Goal: Manage account settings

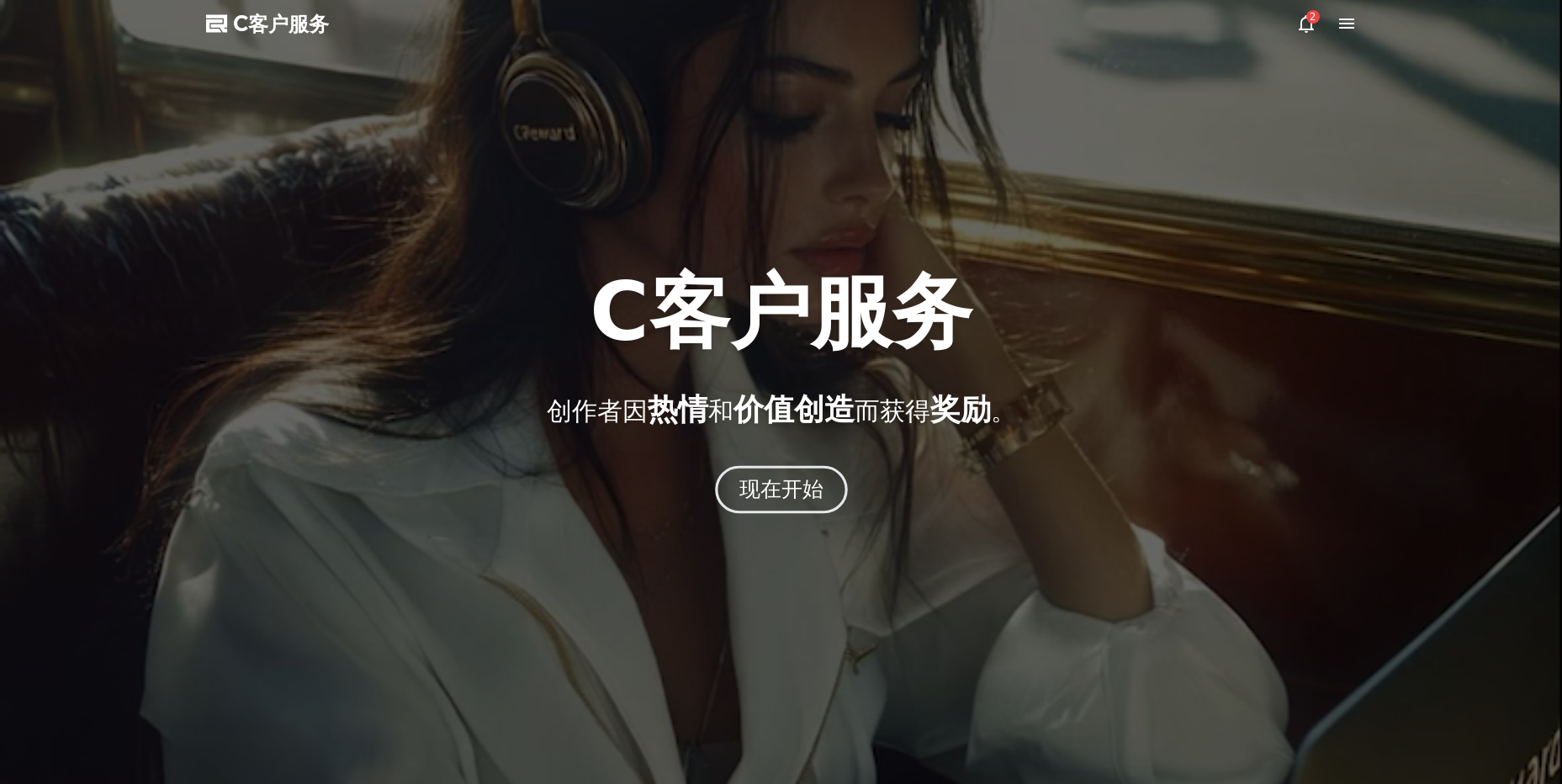
click at [769, 490] on font "现在开始" at bounding box center [781, 489] width 85 height 24
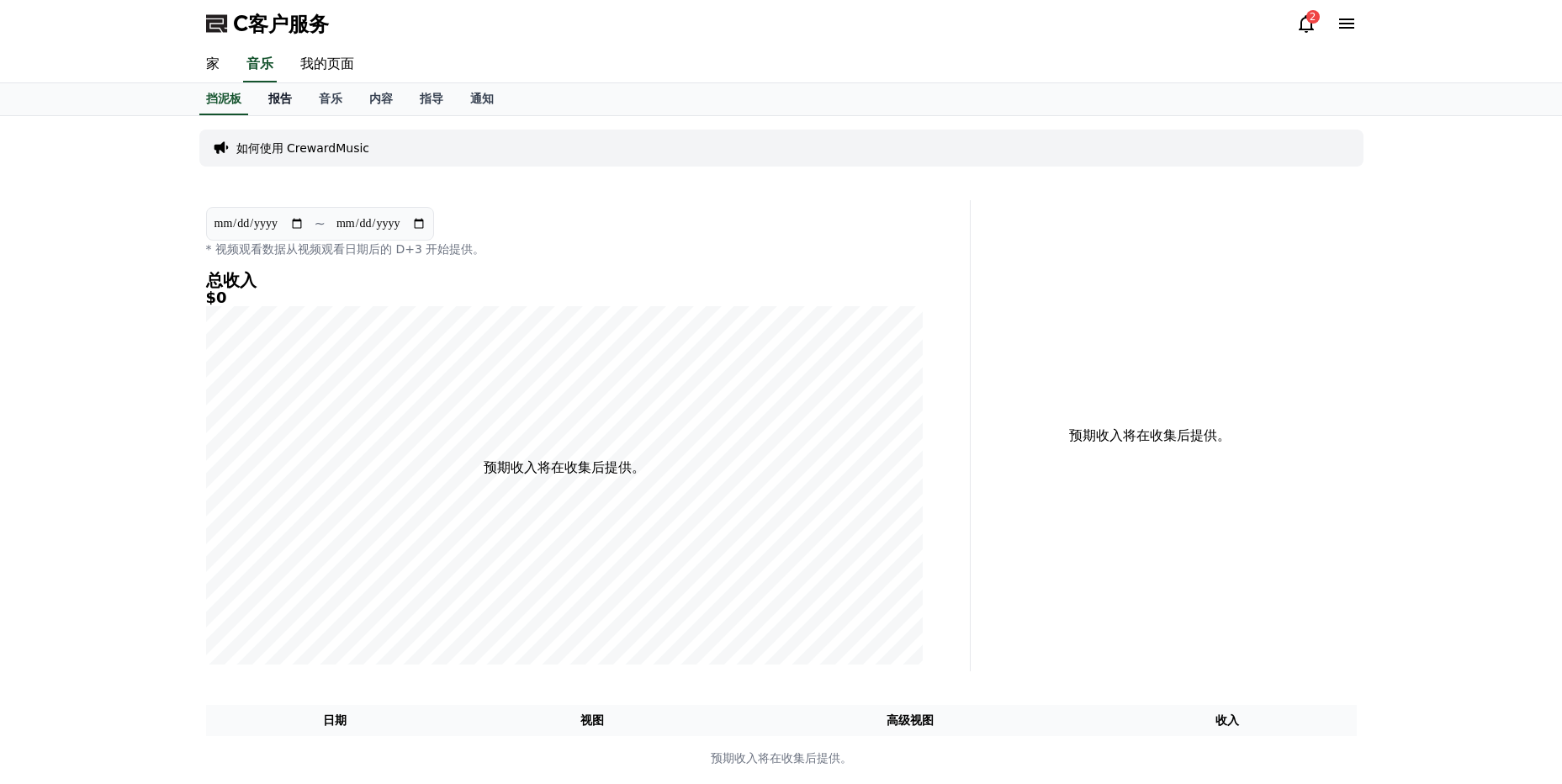
click at [285, 93] on font "报告" at bounding box center [280, 99] width 23 height 14
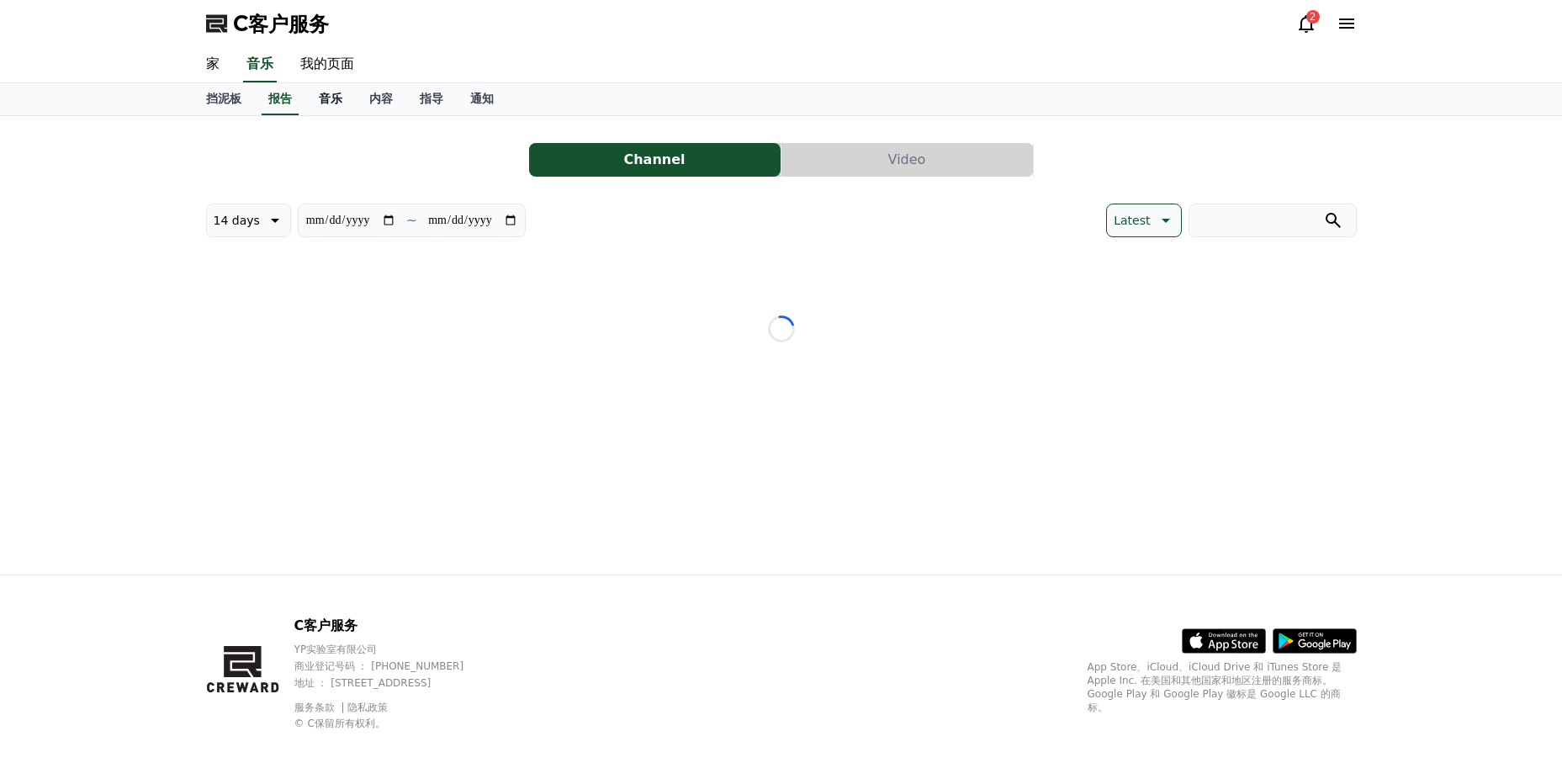
click at [316, 97] on link "音乐" at bounding box center [330, 99] width 51 height 32
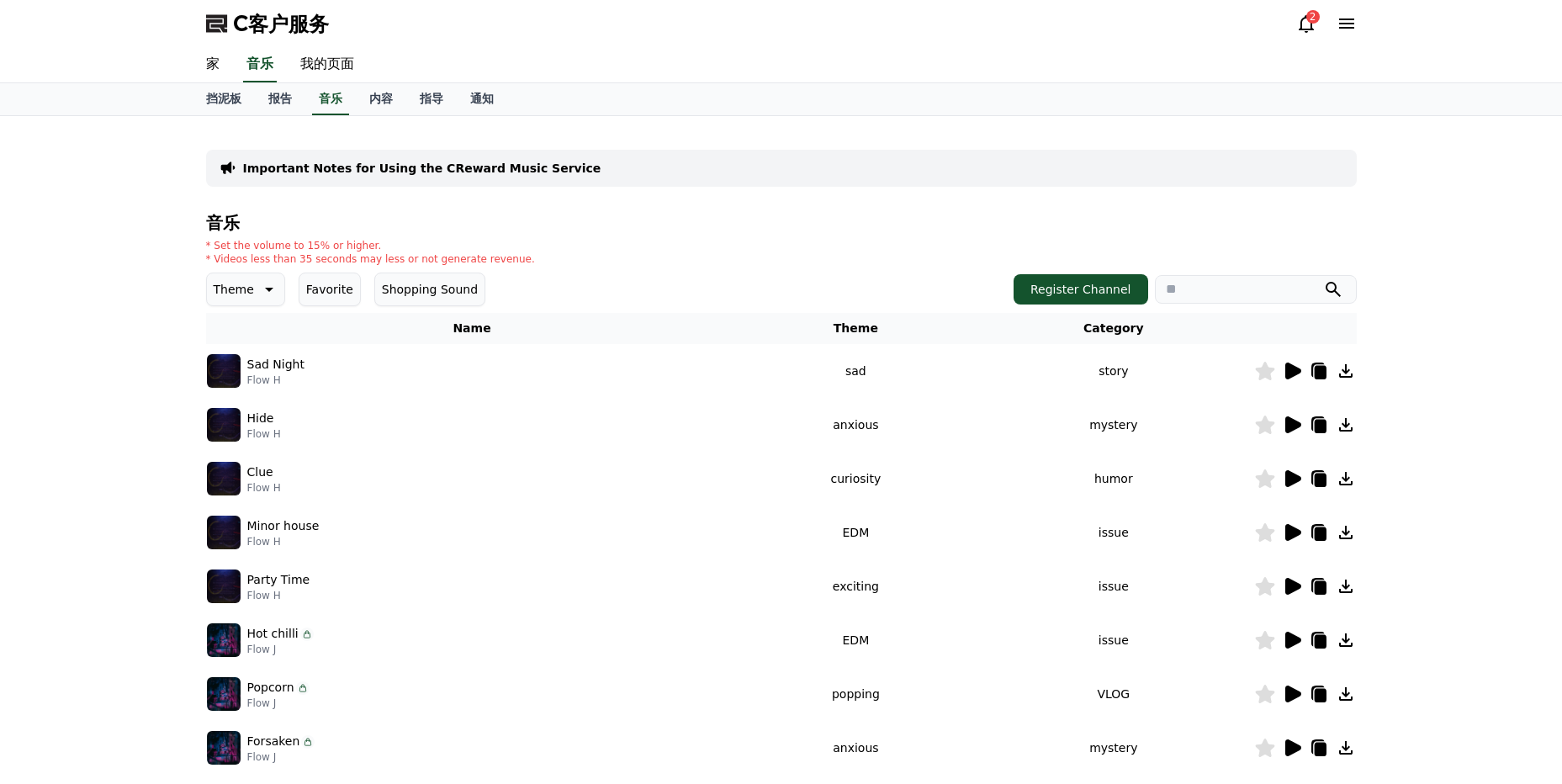
click at [361, 91] on link "内容" at bounding box center [380, 99] width 51 height 32
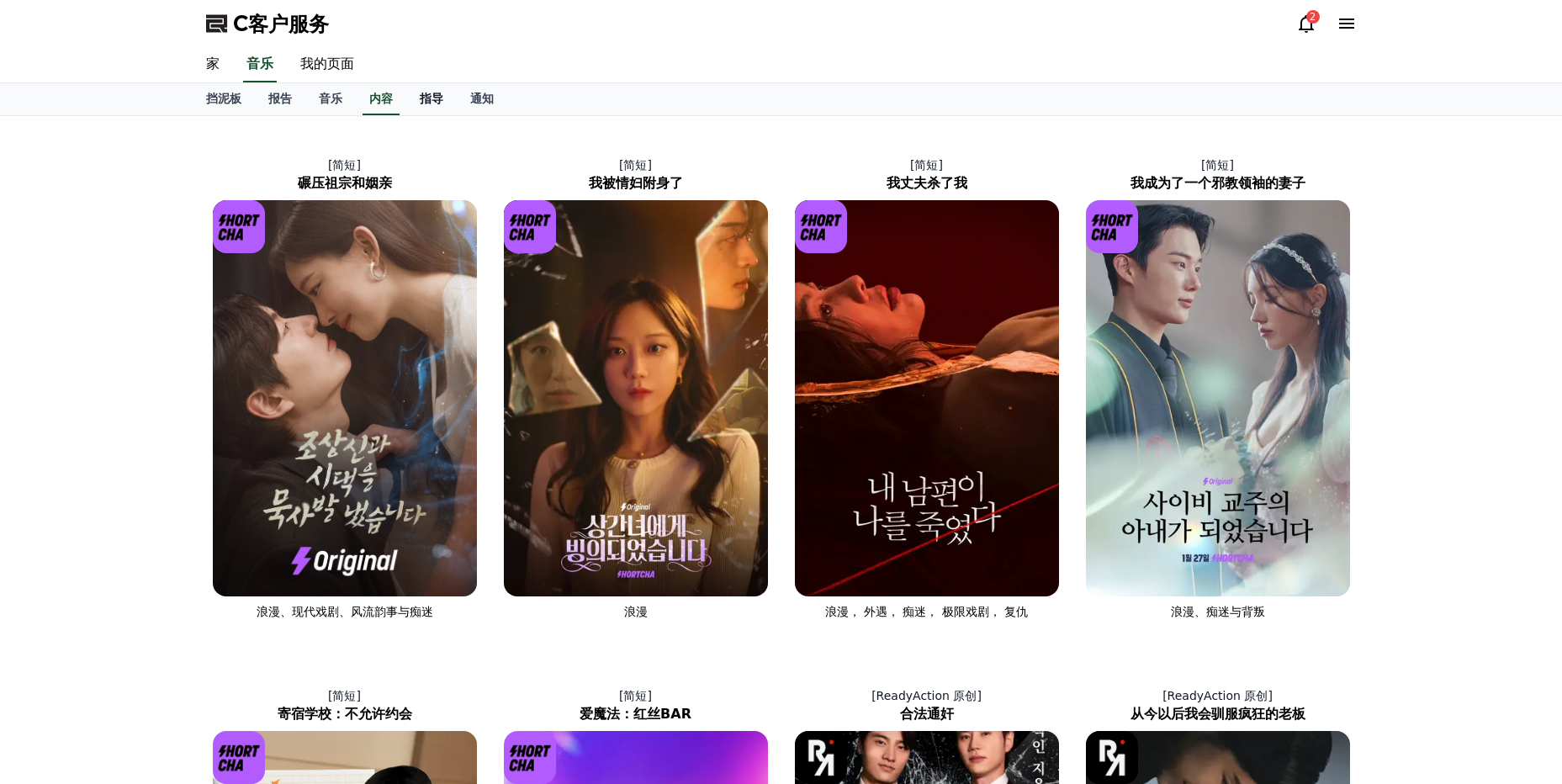
click at [433, 86] on link "指导" at bounding box center [431, 99] width 51 height 32
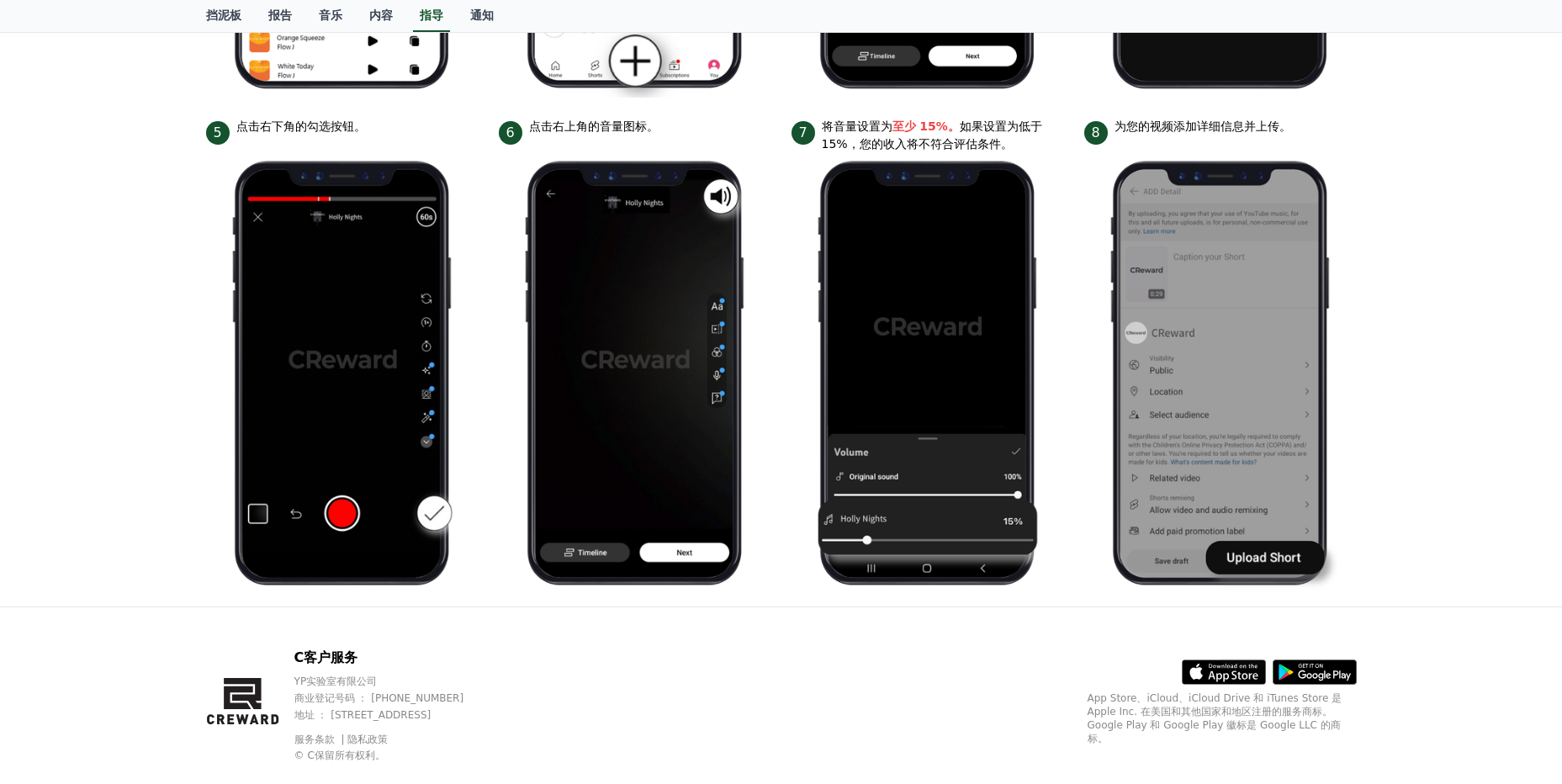
scroll to position [727, 0]
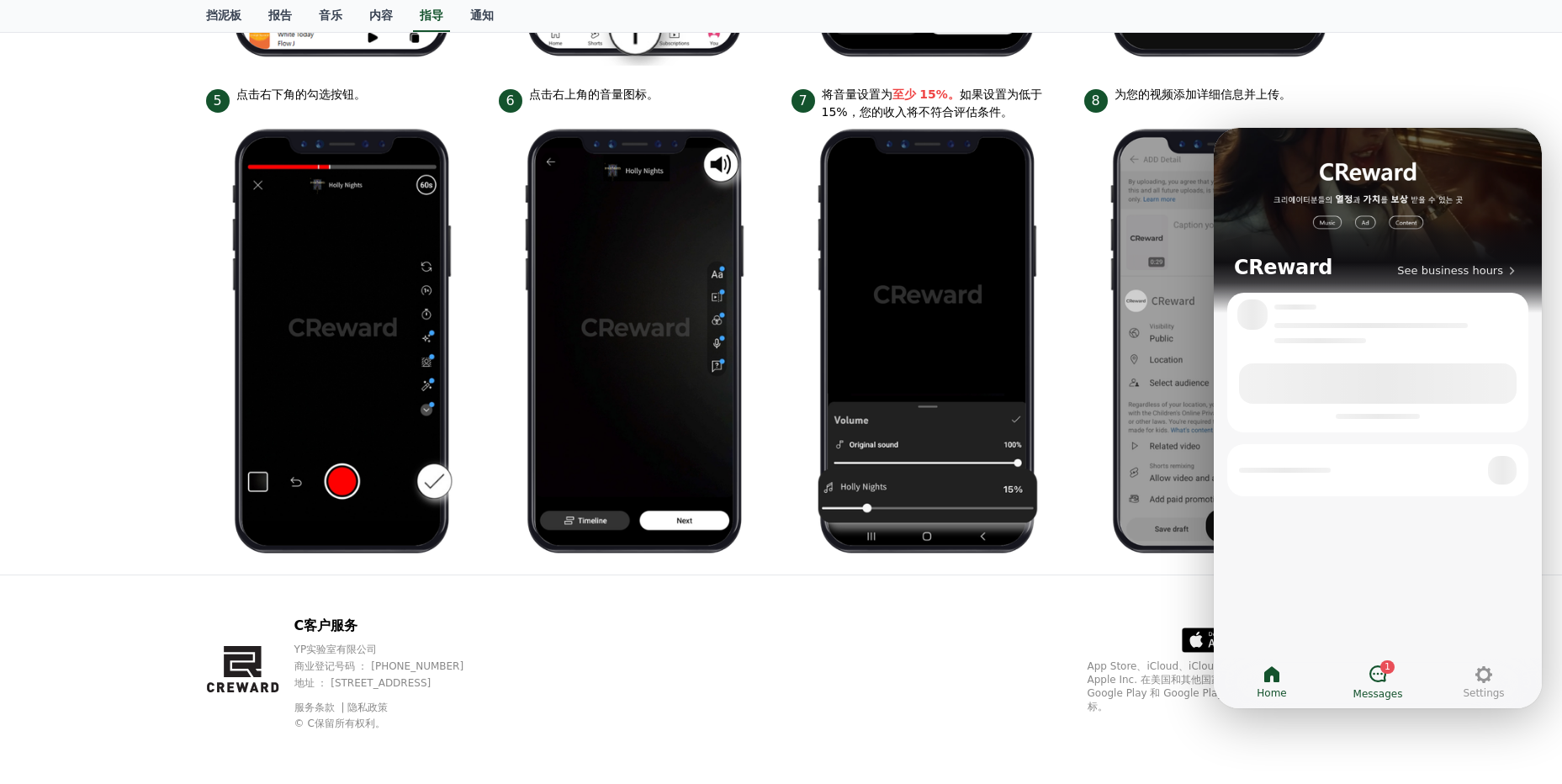
click at [1381, 677] on icon at bounding box center [1377, 673] width 20 height 20
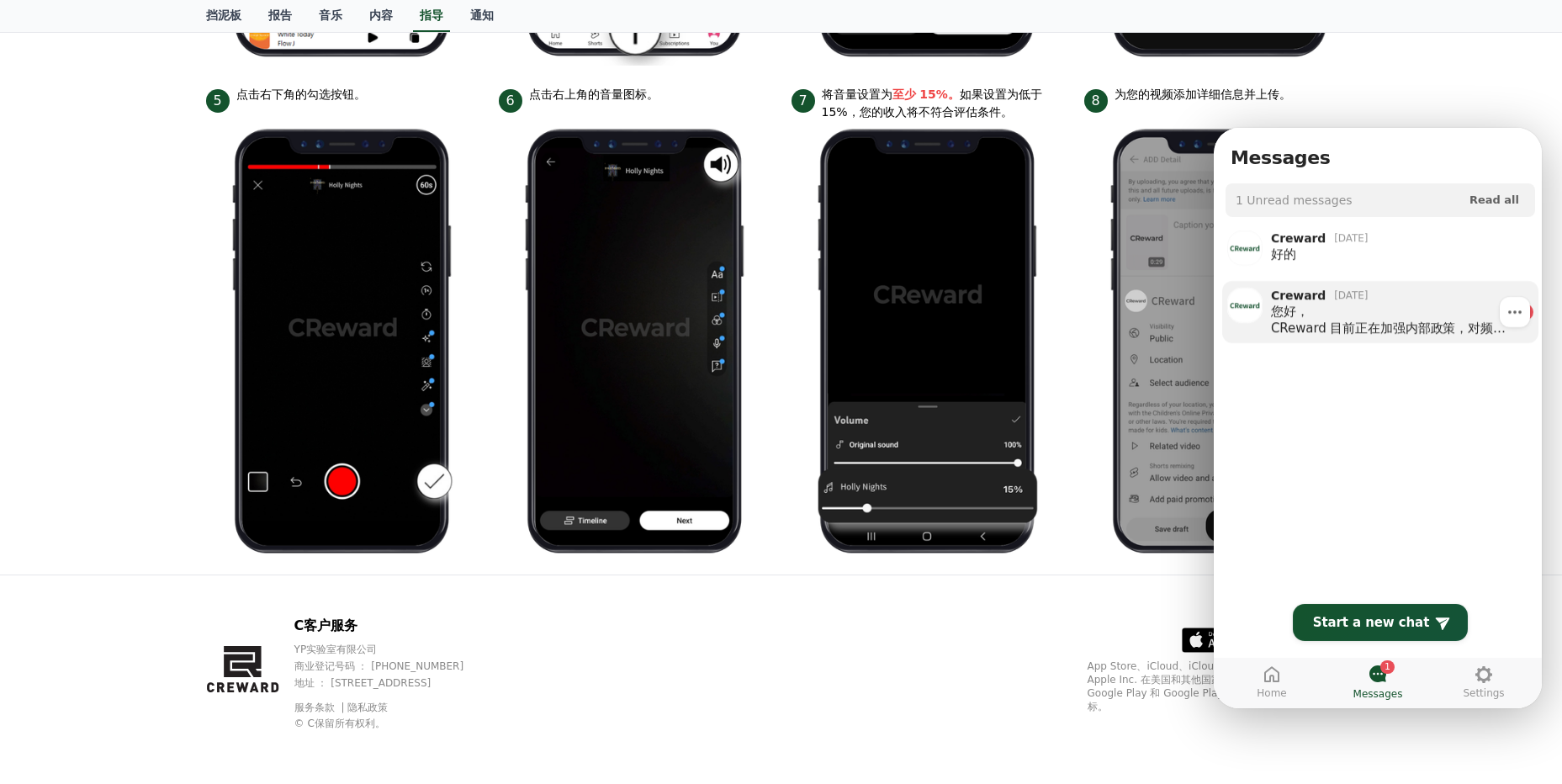
click at [1395, 306] on div "您好， [PERSON_NAME] 目前正在加强内部政策，对频道内容进行审核后再进行批准。 [URL][DOMAIN_NAME] 注册会员（ [URL][DO…" at bounding box center [1391, 319] width 239 height 34
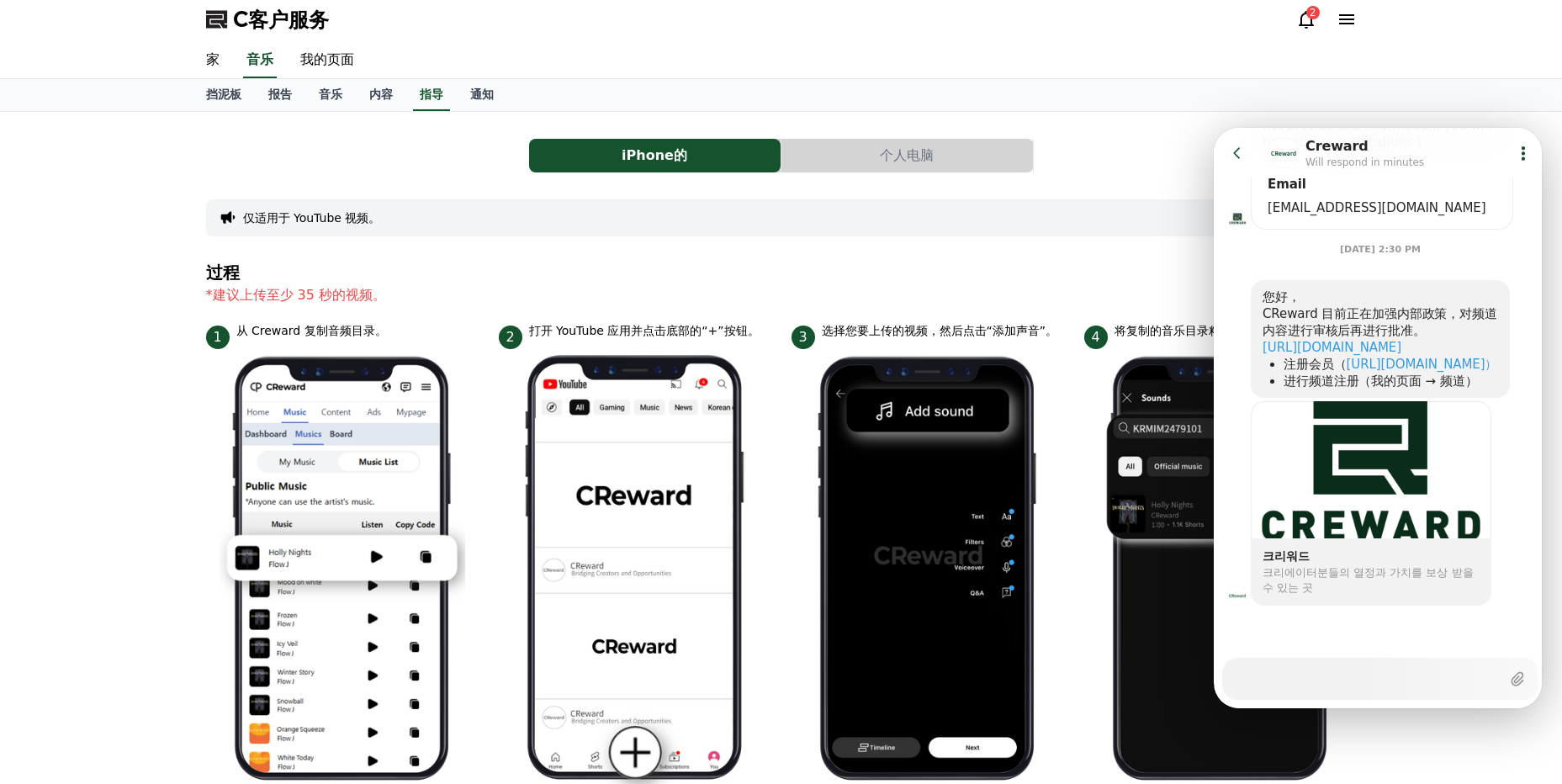
scroll to position [0, 0]
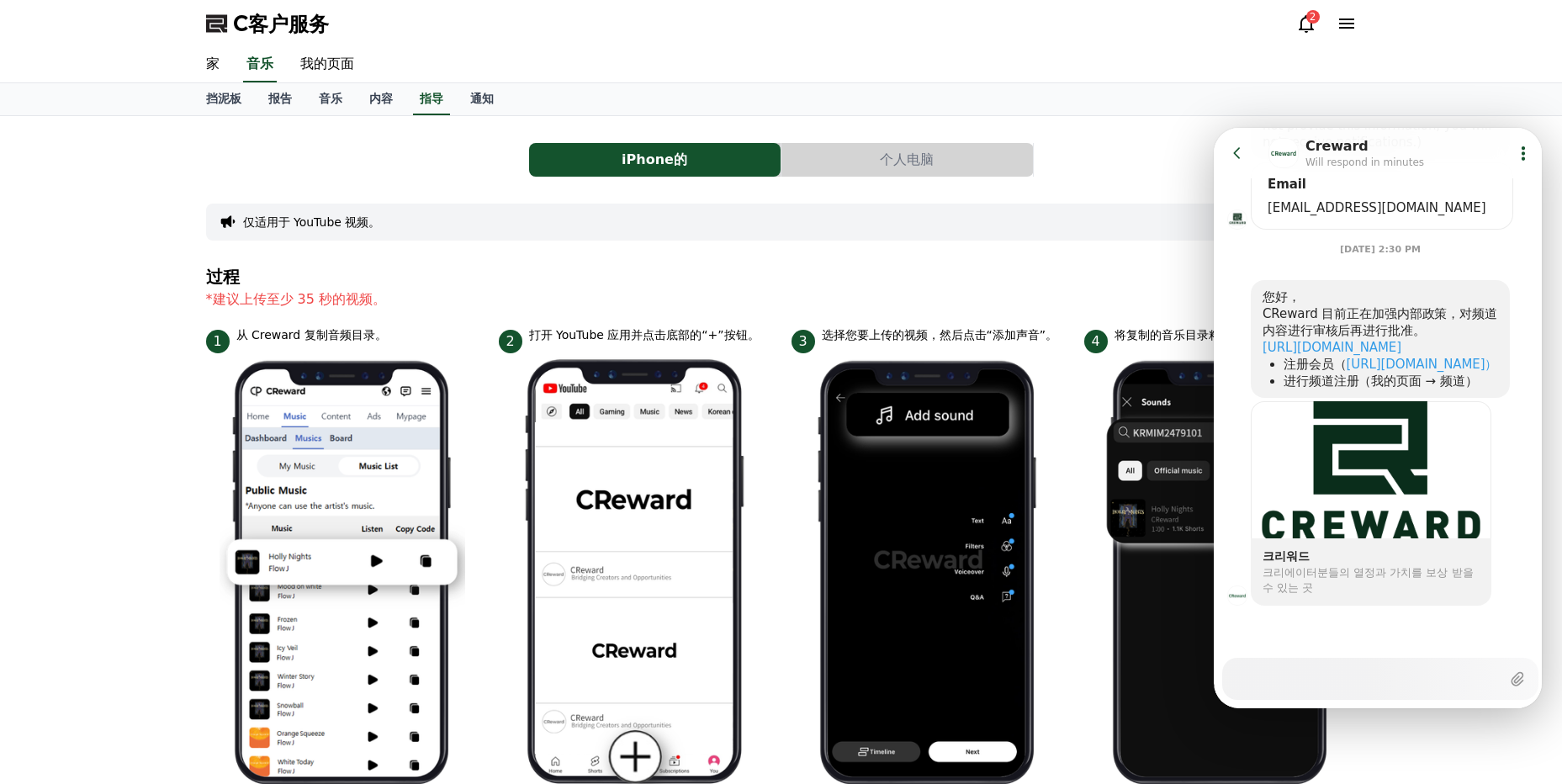
click at [892, 161] on button "个人电脑" at bounding box center [907, 159] width 251 height 34
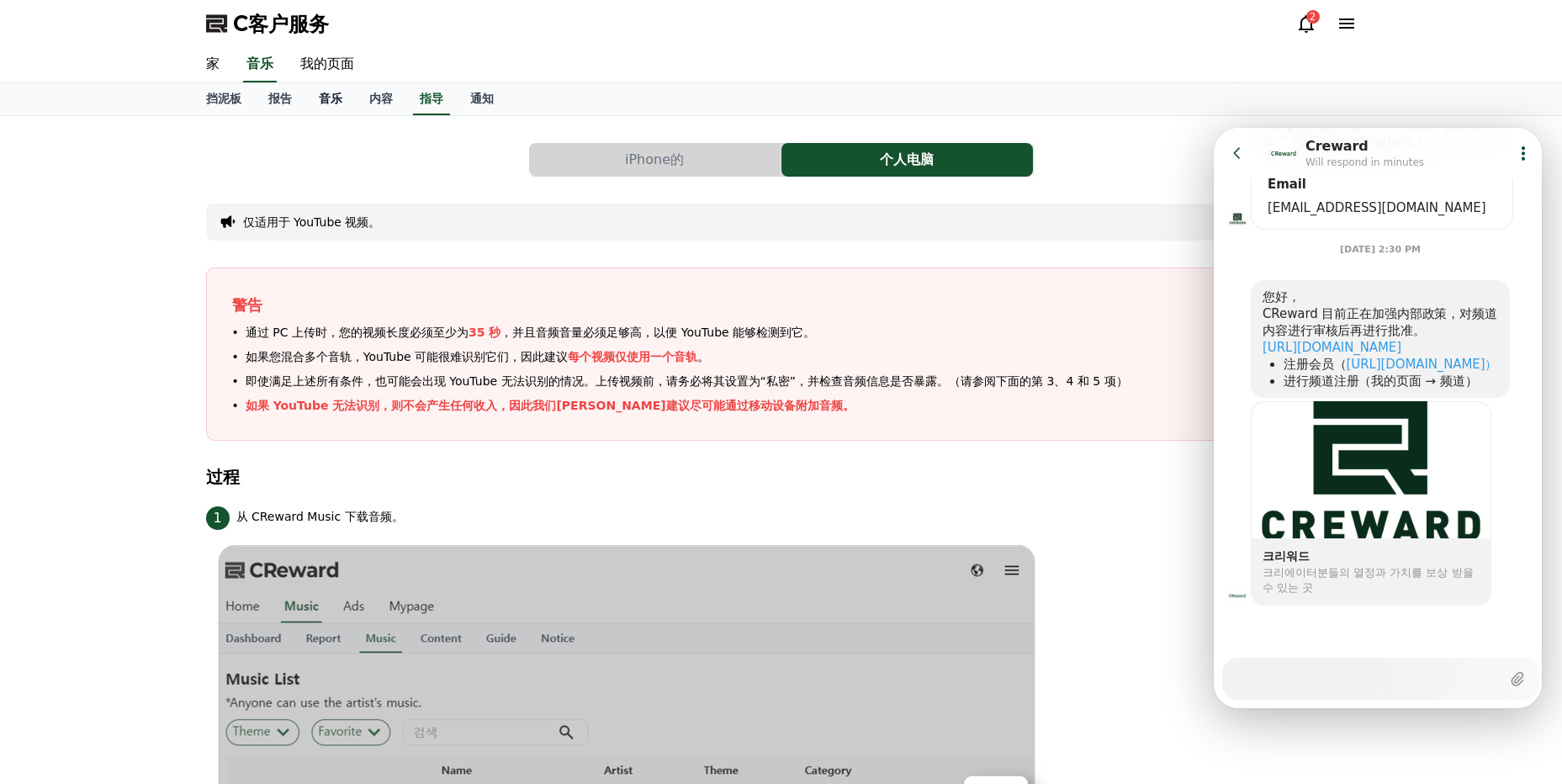
click at [330, 105] on font "音乐" at bounding box center [330, 99] width 23 height 14
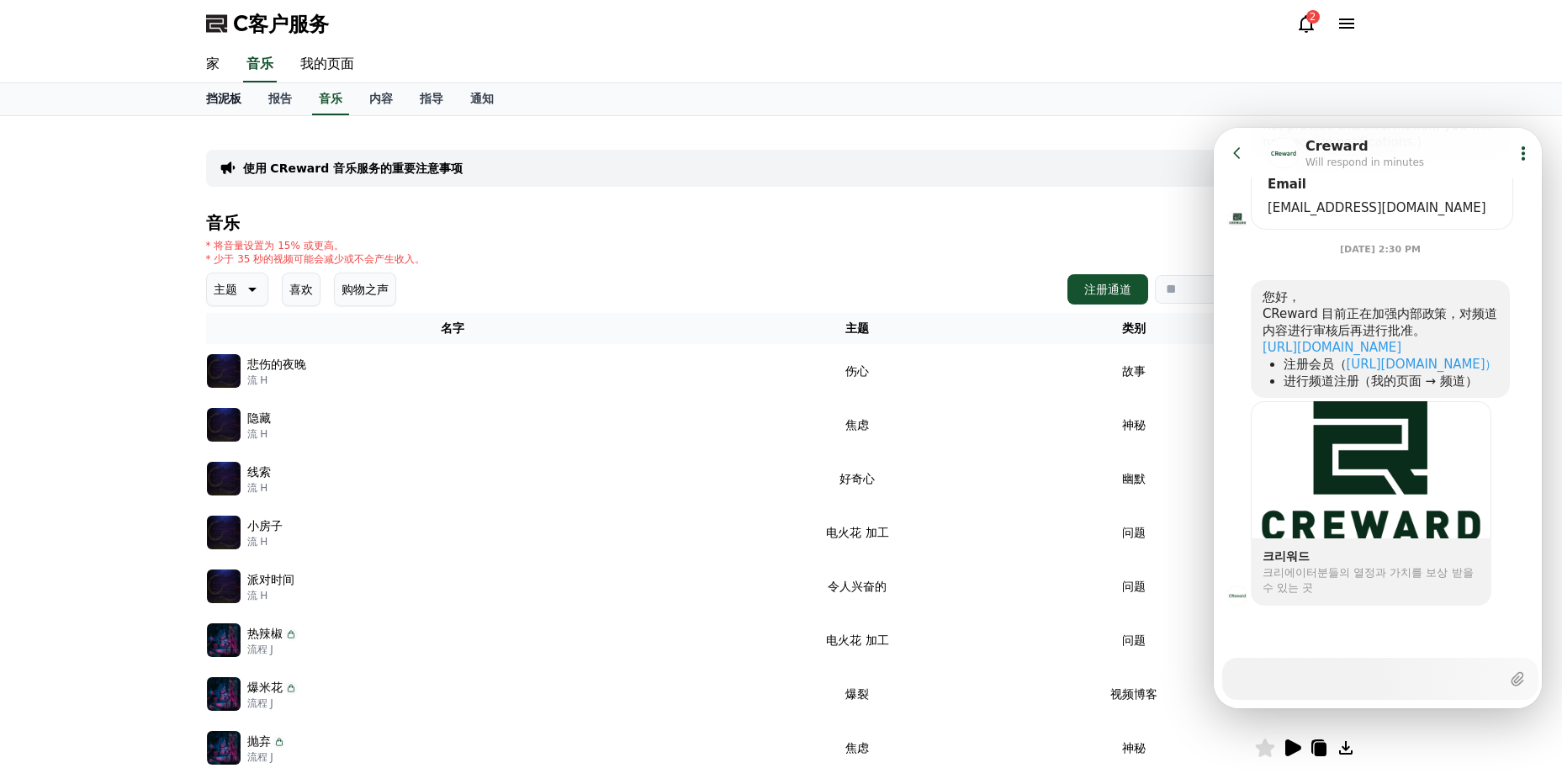
click at [221, 93] on font "挡泥板" at bounding box center [223, 99] width 35 height 14
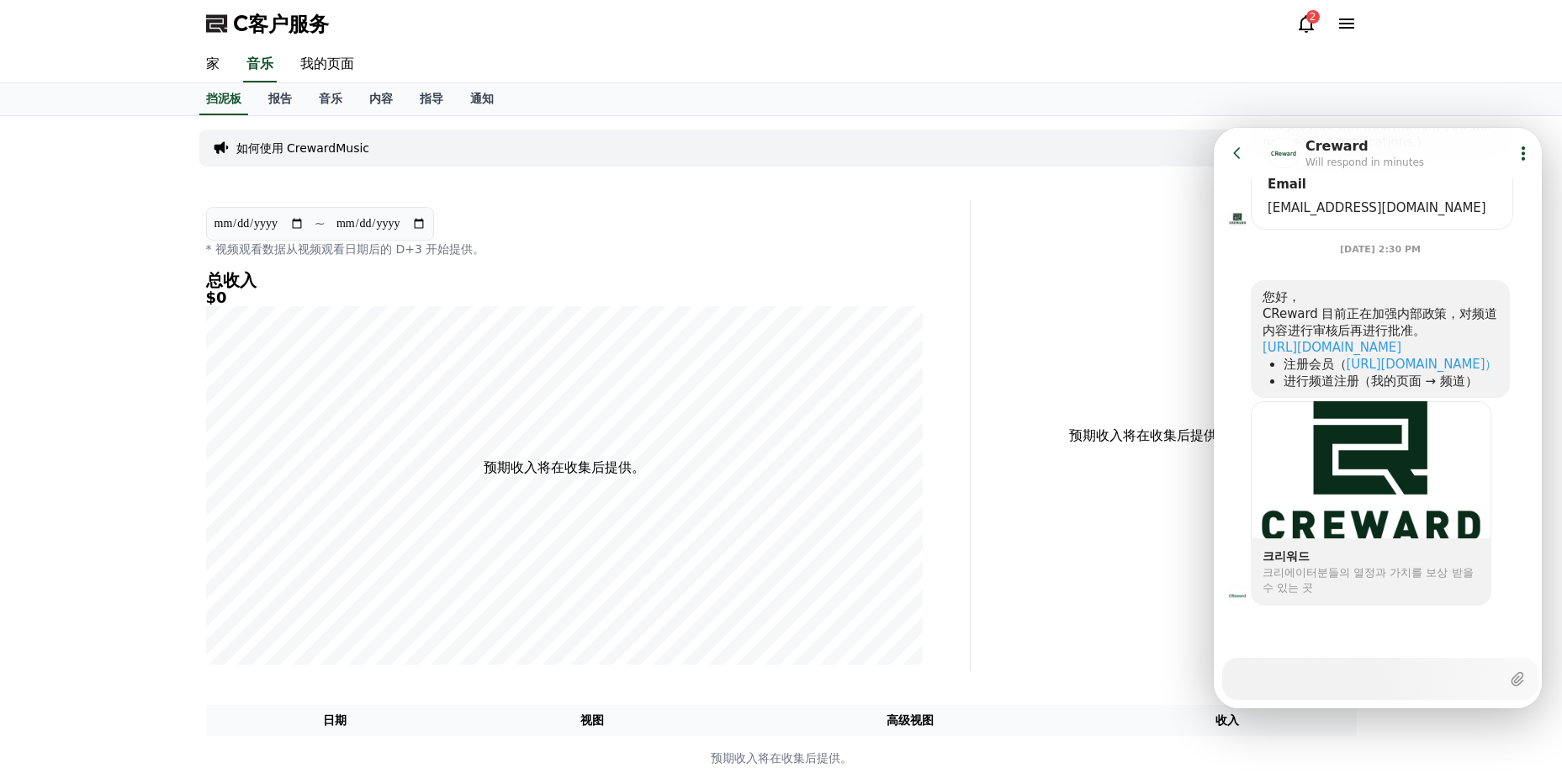
click at [1238, 146] on icon at bounding box center [1238, 153] width 17 height 17
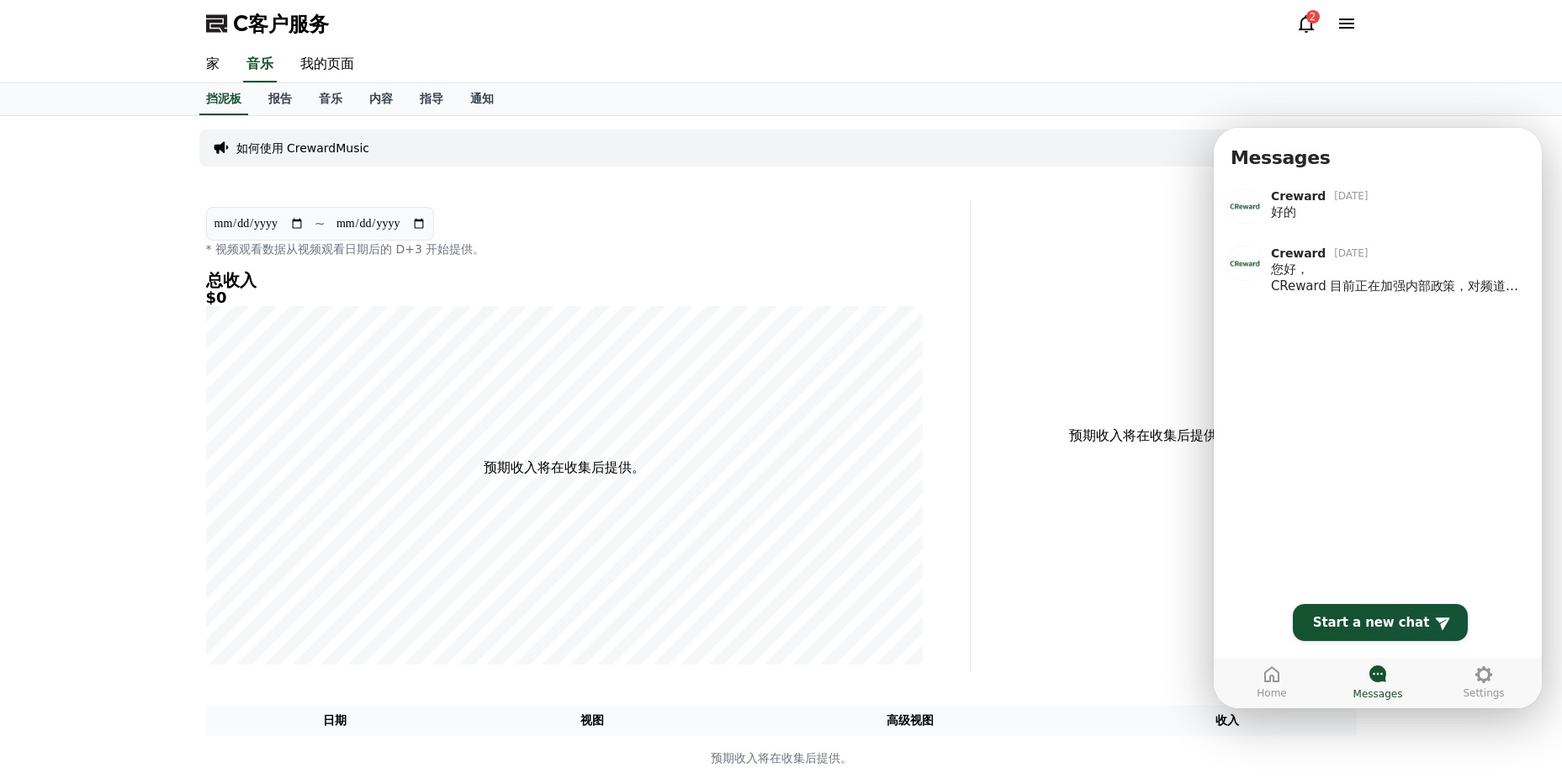
click at [1231, 86] on div "挡泥板 报告 音乐 内容 指导 通知" at bounding box center [781, 99] width 1177 height 32
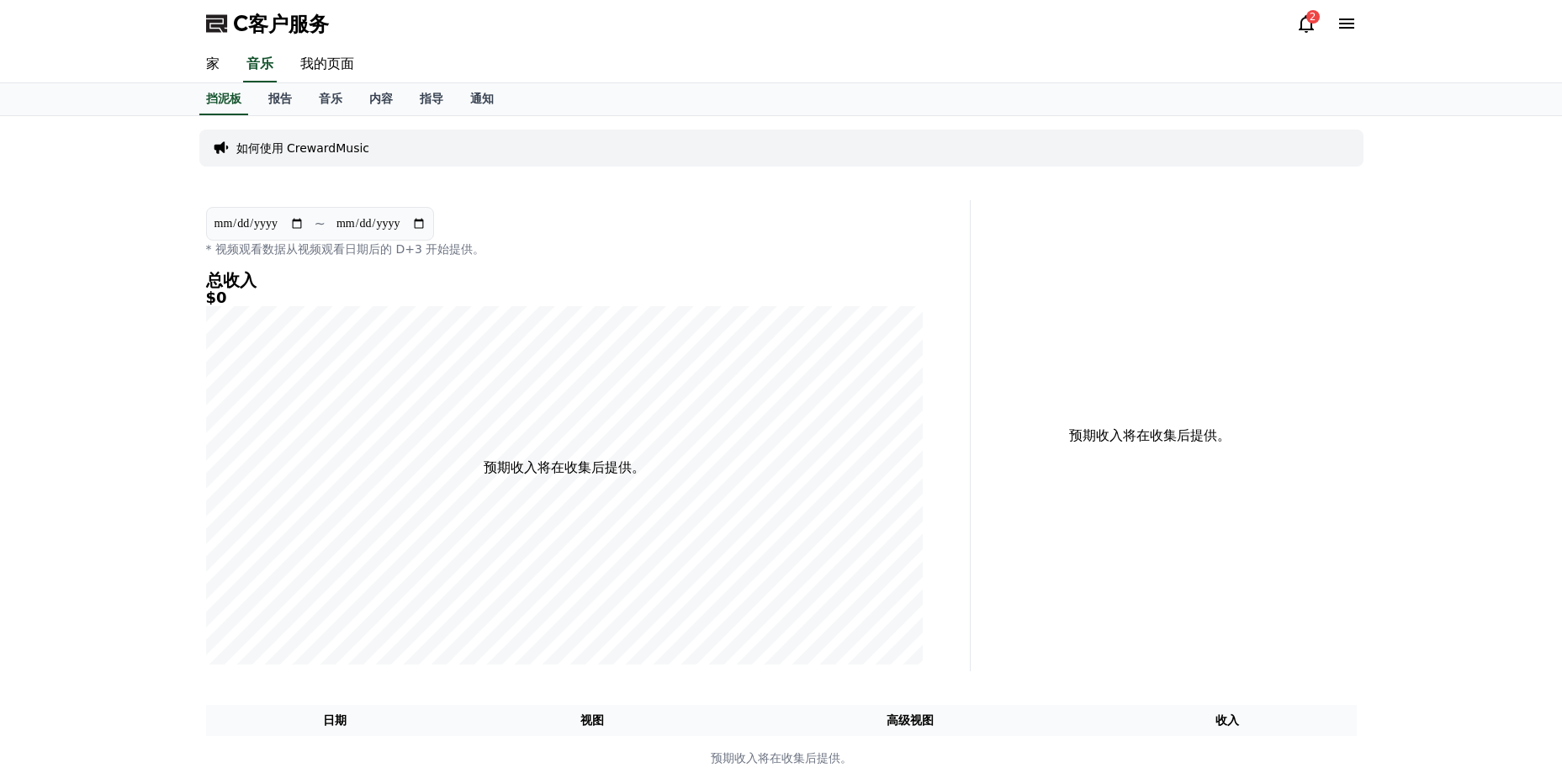
click at [250, 104] on div "挡泥板 报告 音乐 内容 指导 通知" at bounding box center [781, 99] width 1177 height 32
click at [270, 96] on font "报告" at bounding box center [280, 99] width 23 height 14
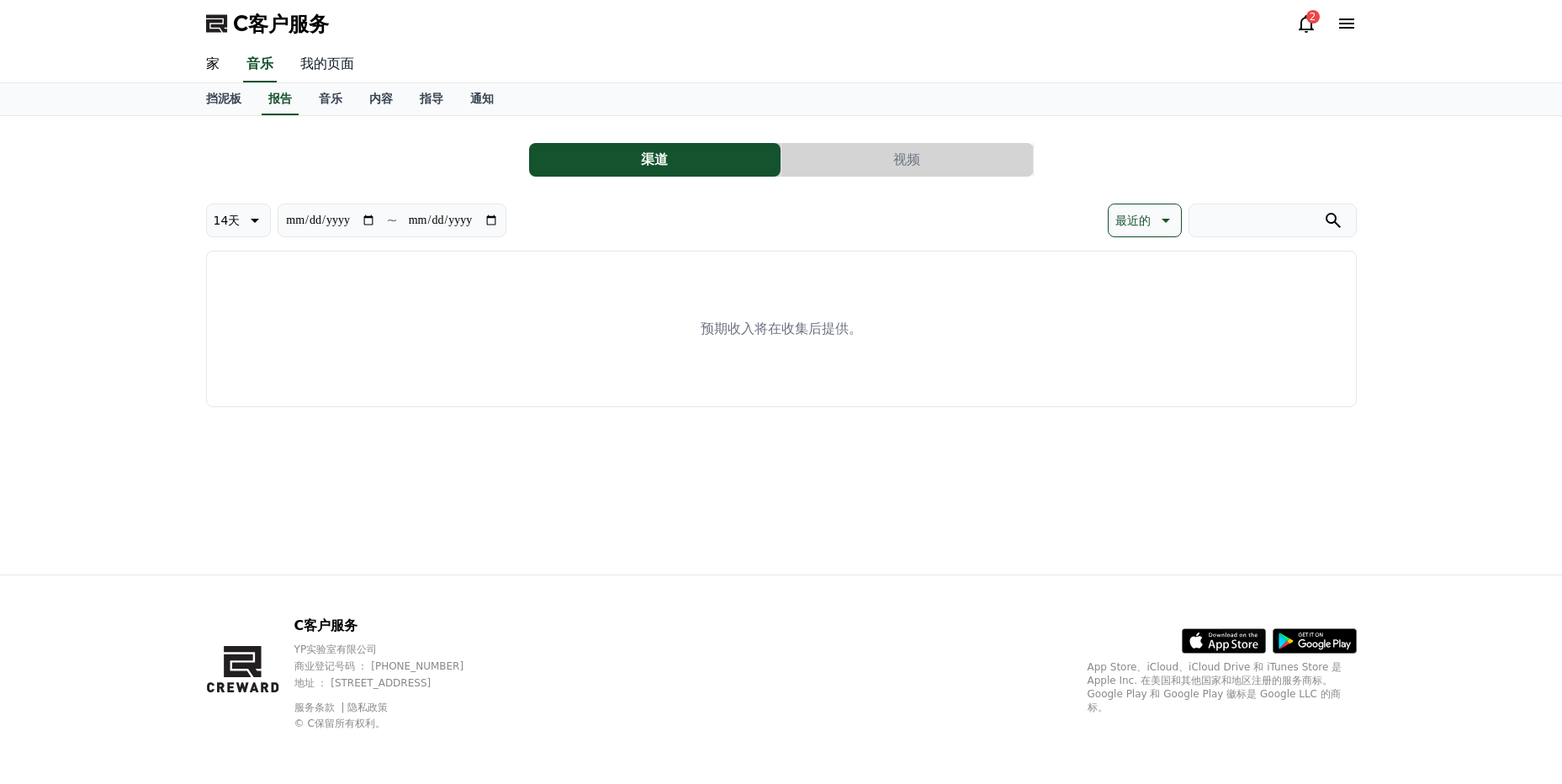
click at [333, 60] on link "我的页面" at bounding box center [327, 65] width 81 height 35
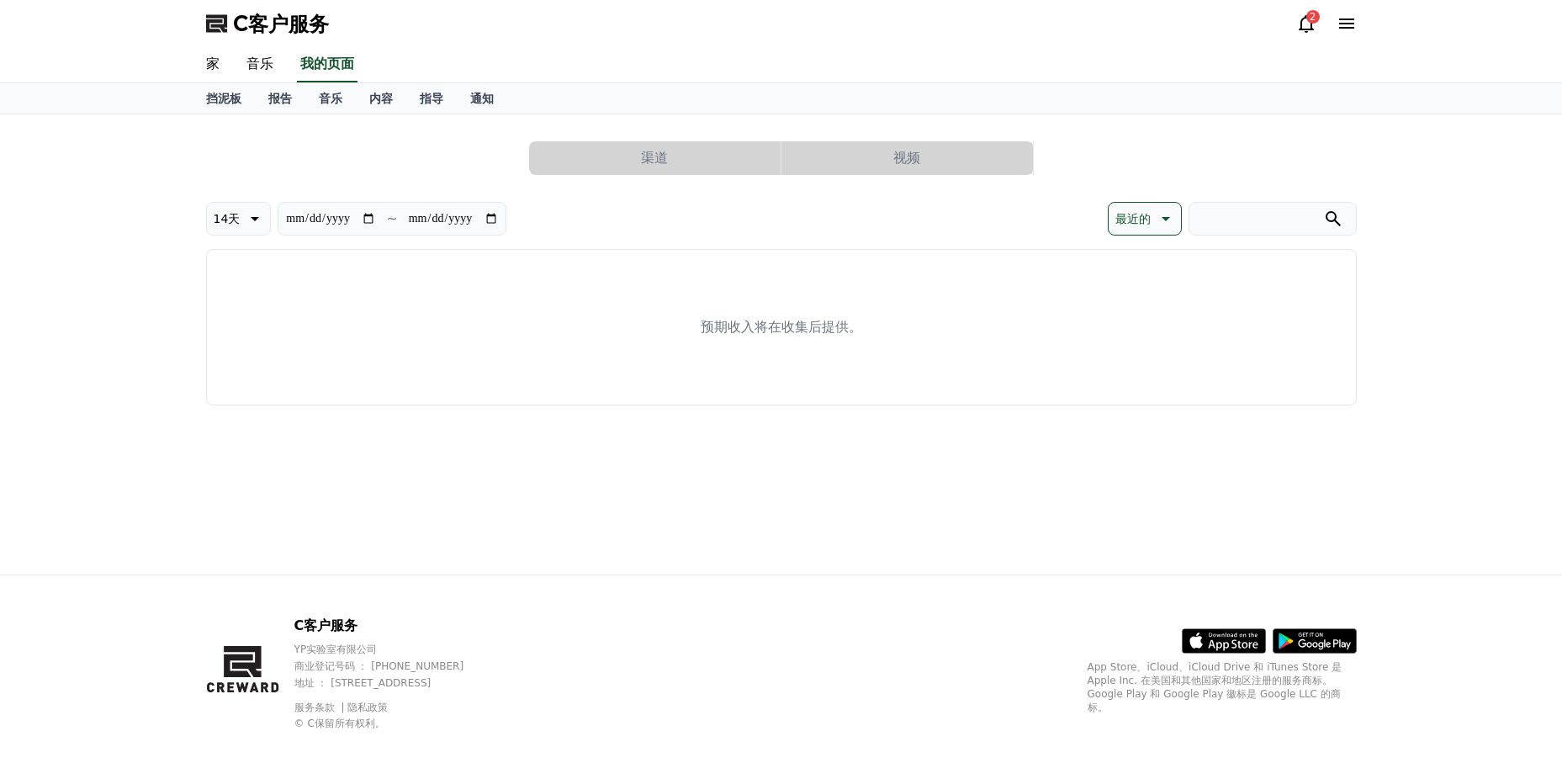
select select "**********"
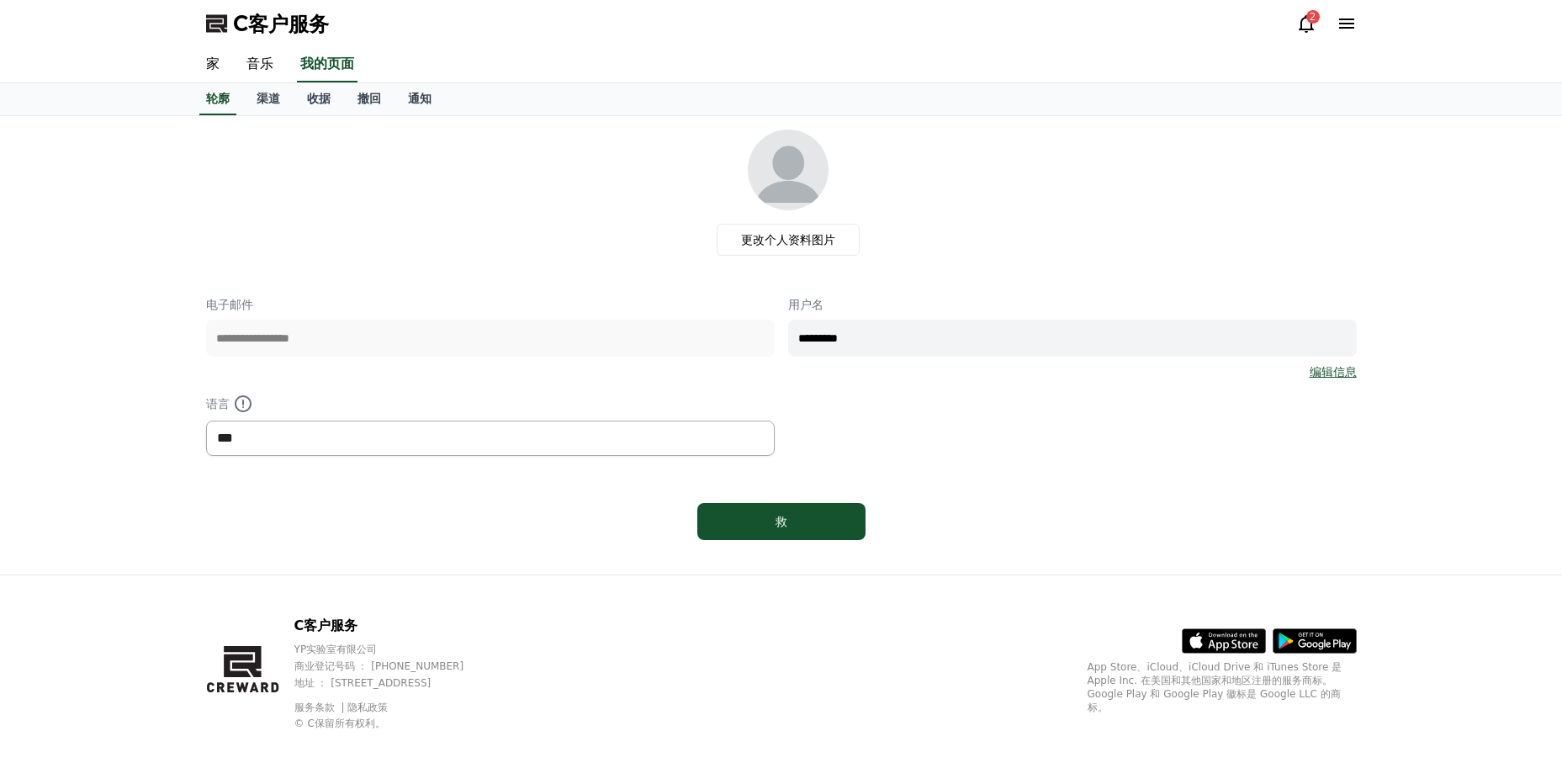
drag, startPoint x: 727, startPoint y: 435, endPoint x: 719, endPoint y: 437, distance: 8.2
click at [727, 435] on select "*** ** ***" at bounding box center [490, 438] width 569 height 35
click at [1009, 494] on div "**********" at bounding box center [781, 338] width 1151 height 417
click at [821, 515] on div "救" at bounding box center [781, 522] width 101 height 17
select select "**********"
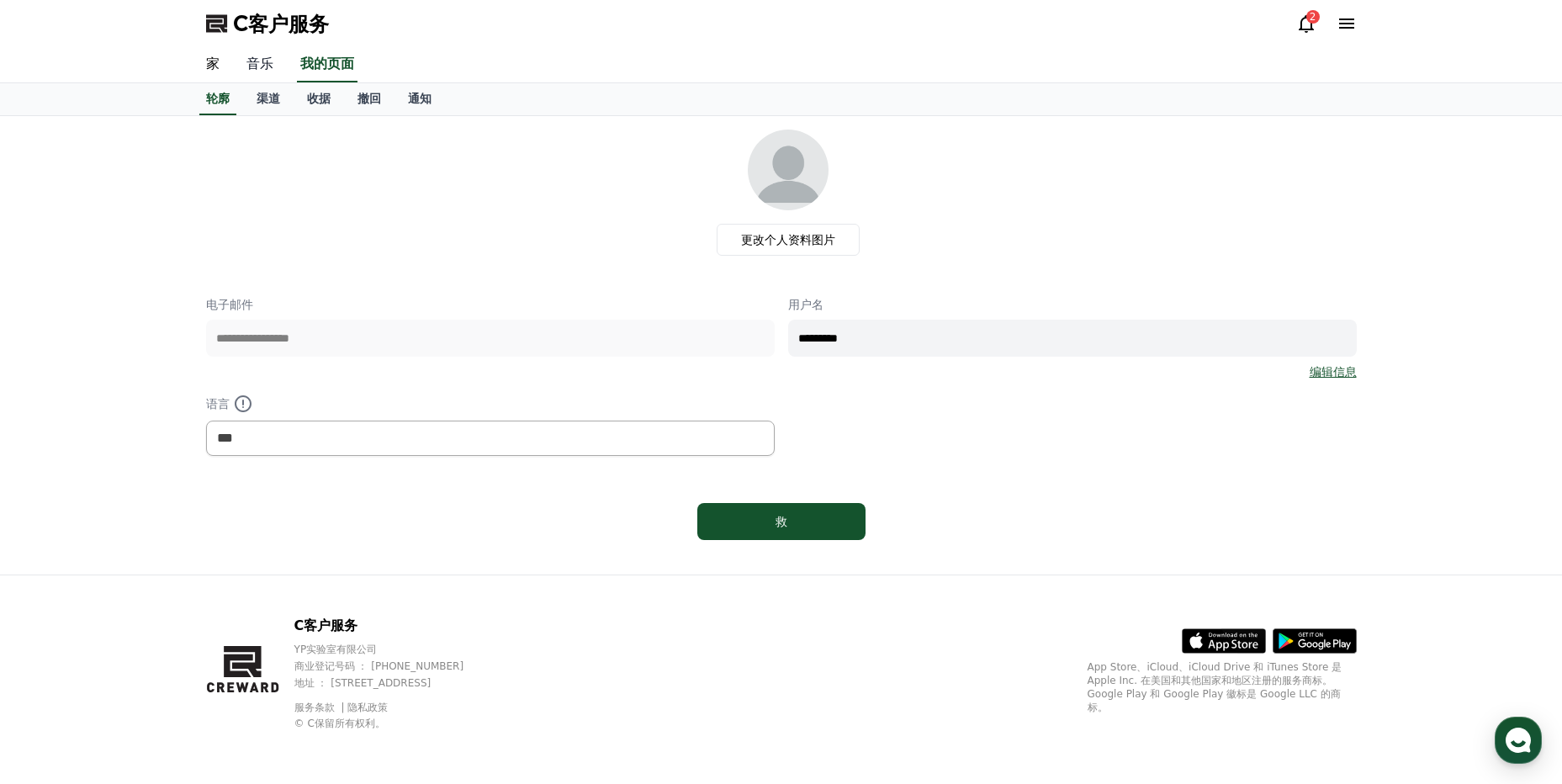
click at [268, 76] on link "音乐" at bounding box center [260, 65] width 54 height 35
